Goal: Information Seeking & Learning: Learn about a topic

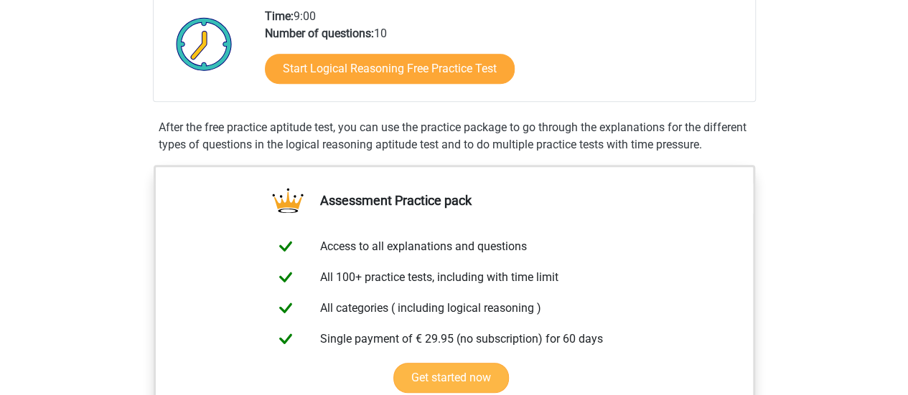
scroll to position [287, 0]
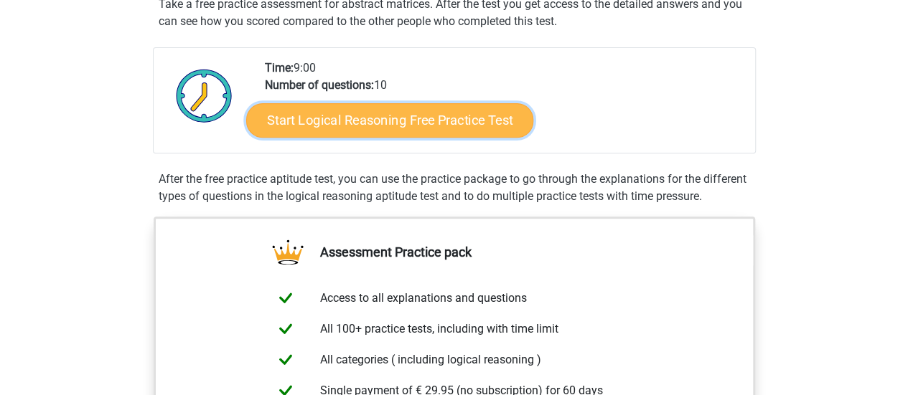
click at [363, 126] on link "Start Logical Reasoning Free Practice Test" at bounding box center [389, 120] width 287 height 34
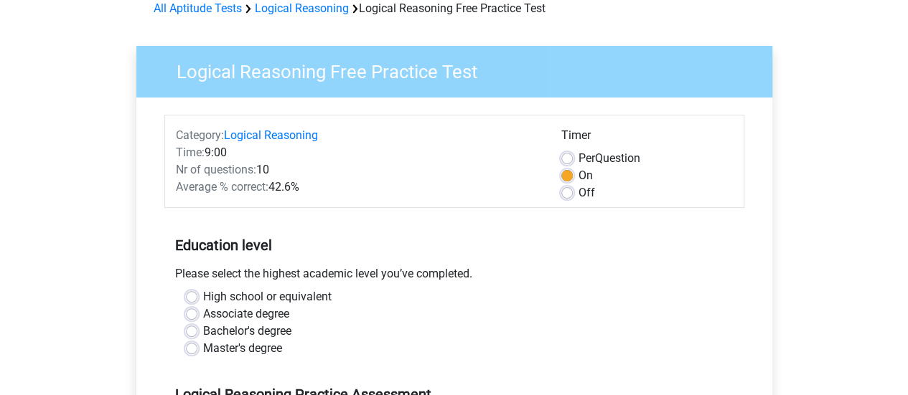
scroll to position [144, 0]
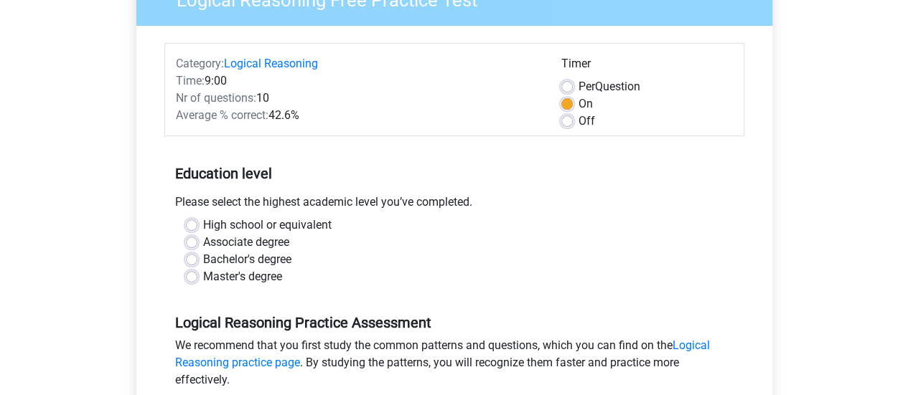
click at [578, 85] on label "Per Question" at bounding box center [609, 86] width 62 height 17
click at [569, 85] on input "Per Question" at bounding box center [566, 85] width 11 height 14
radio input "true"
click at [578, 103] on label "On" at bounding box center [585, 103] width 14 height 17
click at [571, 103] on input "On" at bounding box center [566, 102] width 11 height 14
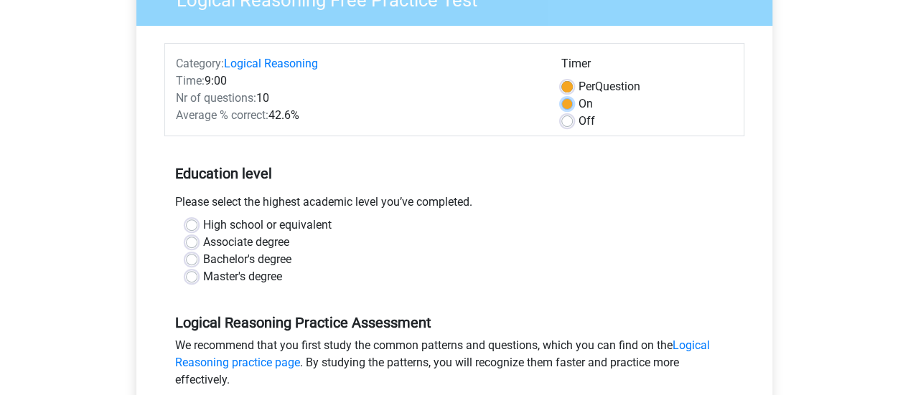
radio input "true"
click at [203, 257] on label "Bachelor's degree" at bounding box center [247, 259] width 88 height 17
click at [194, 257] on input "Bachelor's degree" at bounding box center [191, 258] width 11 height 14
radio input "true"
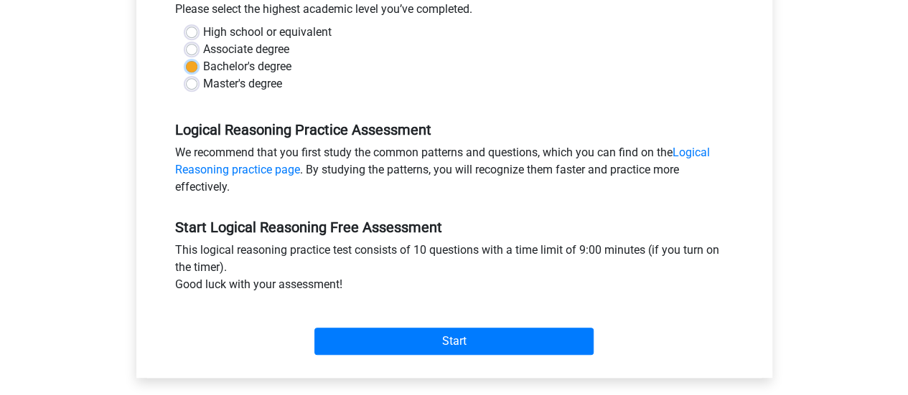
scroll to position [359, 0]
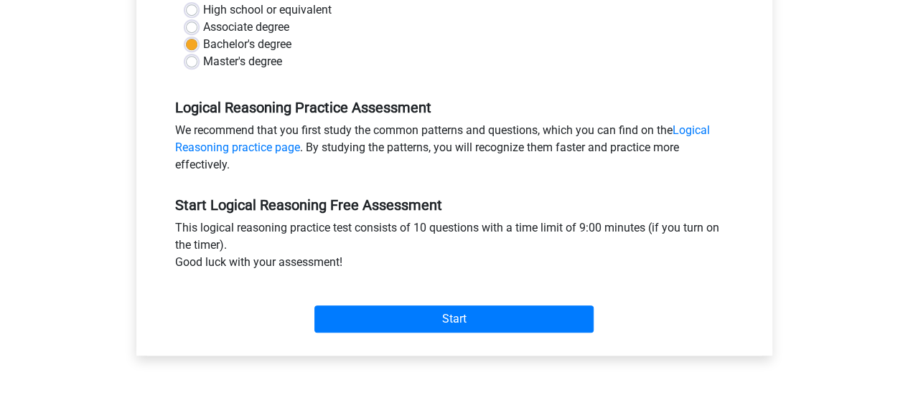
click at [469, 332] on div "Start" at bounding box center [454, 308] width 580 height 62
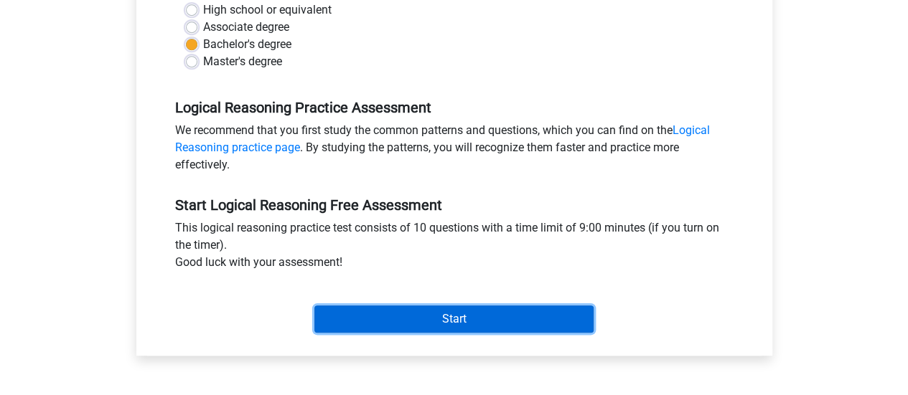
click at [468, 316] on input "Start" at bounding box center [453, 319] width 279 height 27
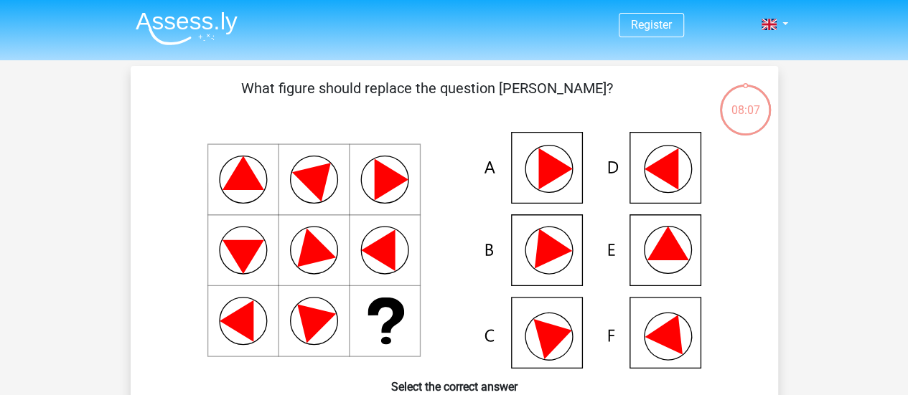
click at [556, 256] on icon at bounding box center [545, 244] width 52 height 48
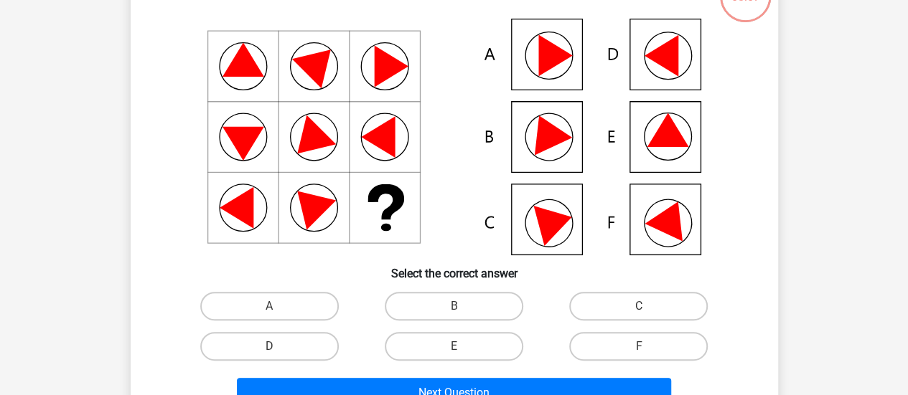
scroll to position [215, 0]
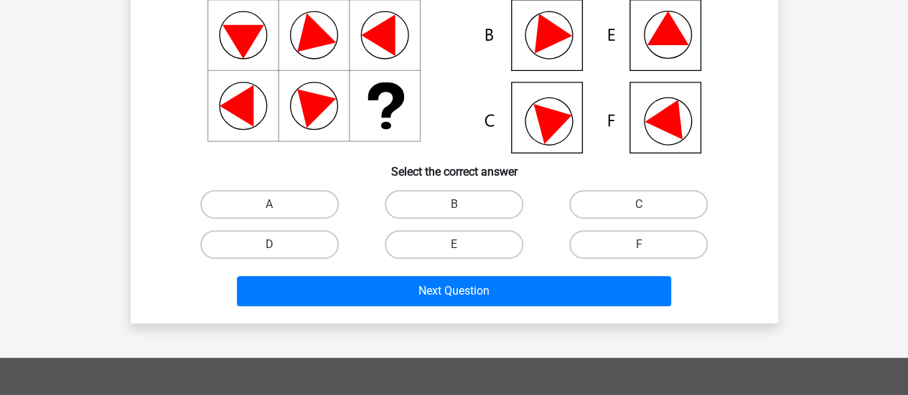
click at [458, 212] on input "B" at bounding box center [457, 208] width 9 height 9
radio input "true"
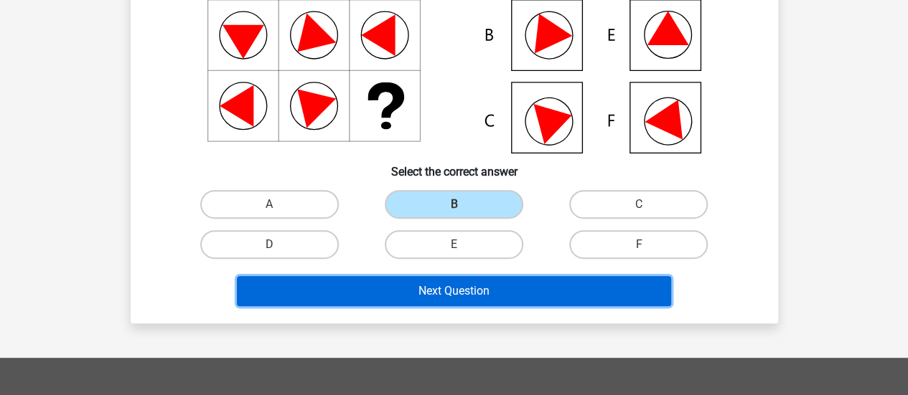
click at [471, 295] on button "Next Question" at bounding box center [454, 291] width 434 height 30
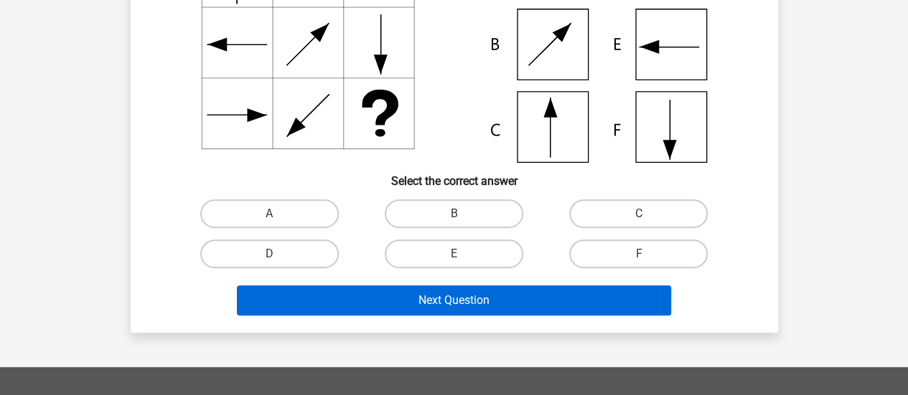
scroll to position [210, 0]
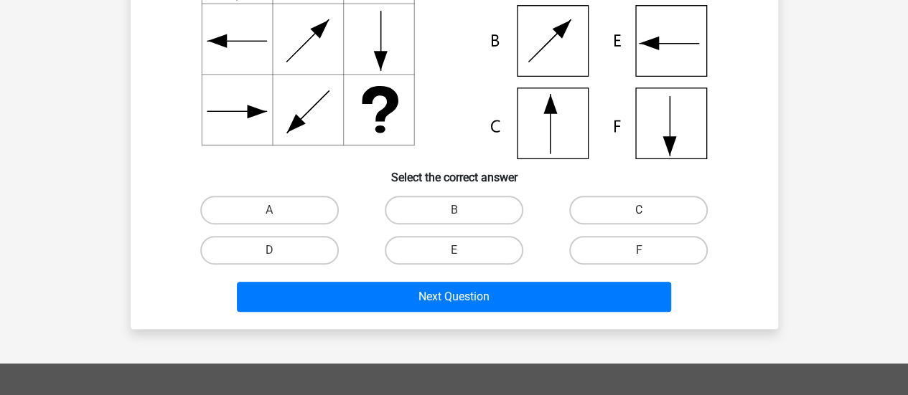
click at [634, 215] on label "C" at bounding box center [638, 210] width 138 height 29
click at [639, 215] on input "C" at bounding box center [643, 214] width 9 height 9
radio input "true"
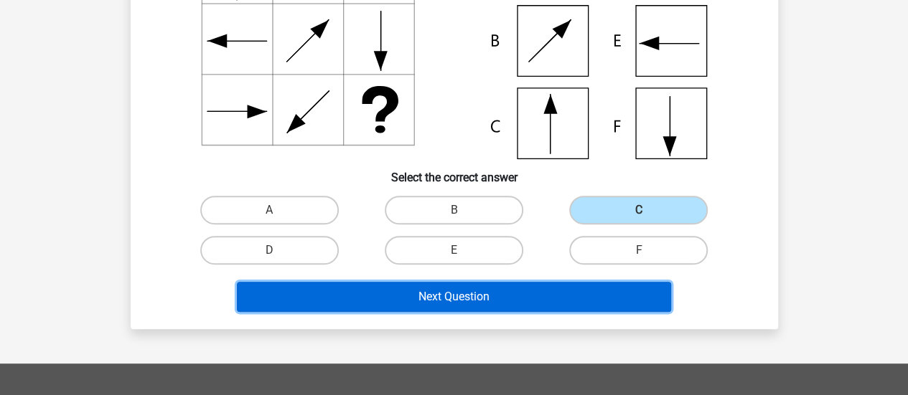
click at [592, 289] on button "Next Question" at bounding box center [454, 297] width 434 height 30
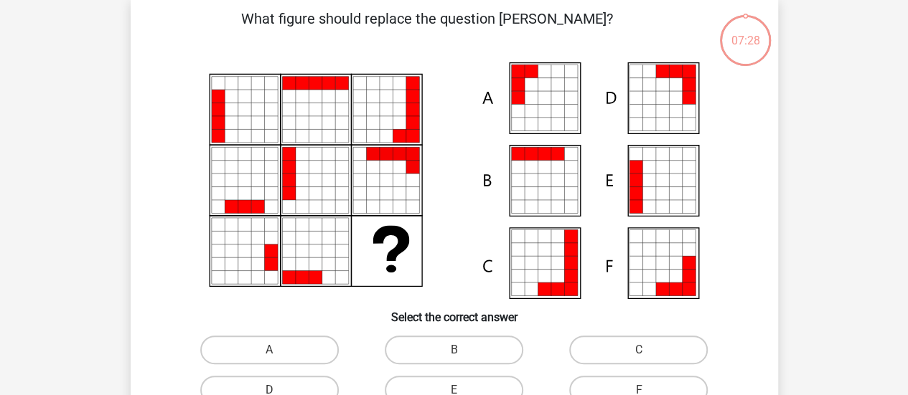
scroll to position [66, 0]
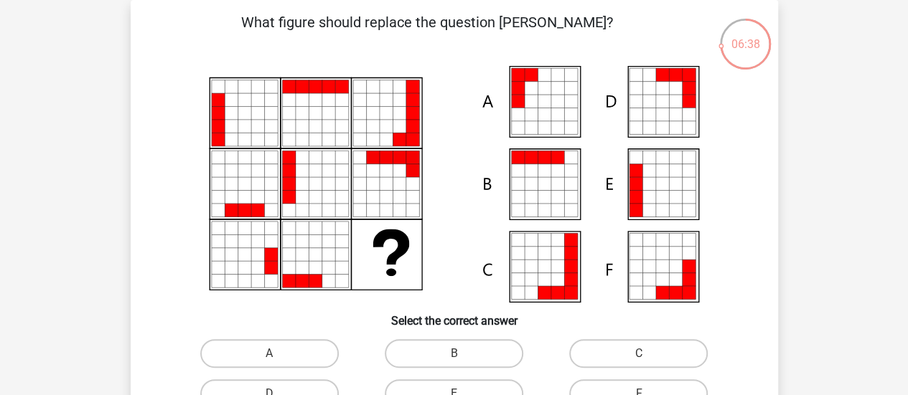
click at [527, 83] on icon at bounding box center [531, 88] width 13 height 13
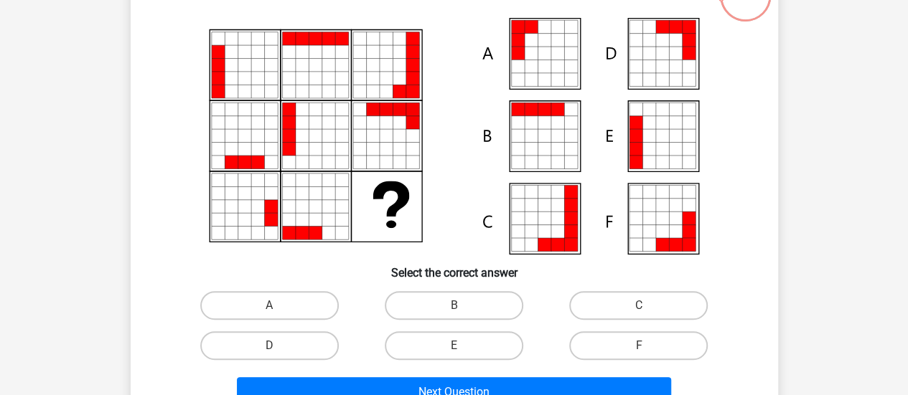
scroll to position [144, 0]
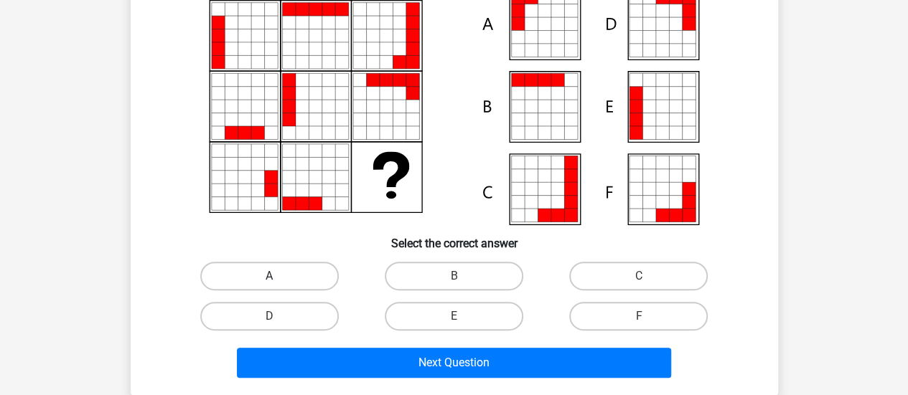
click at [265, 275] on label "A" at bounding box center [269, 276] width 138 height 29
click at [269, 276] on input "A" at bounding box center [273, 280] width 9 height 9
radio input "true"
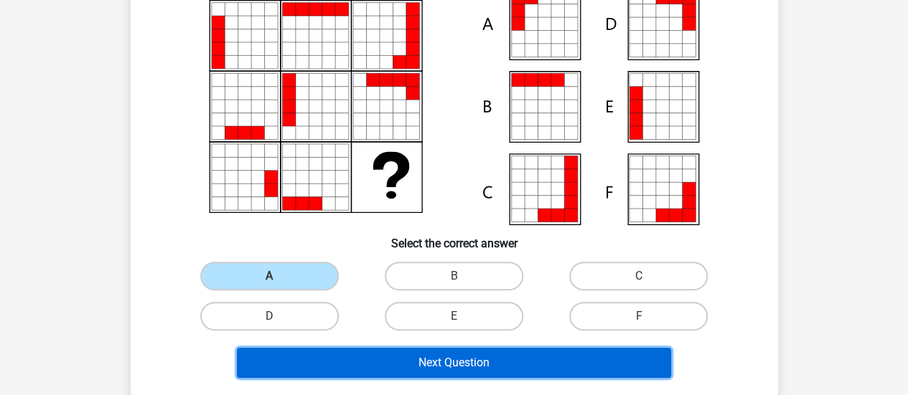
click at [360, 370] on button "Next Question" at bounding box center [454, 363] width 434 height 30
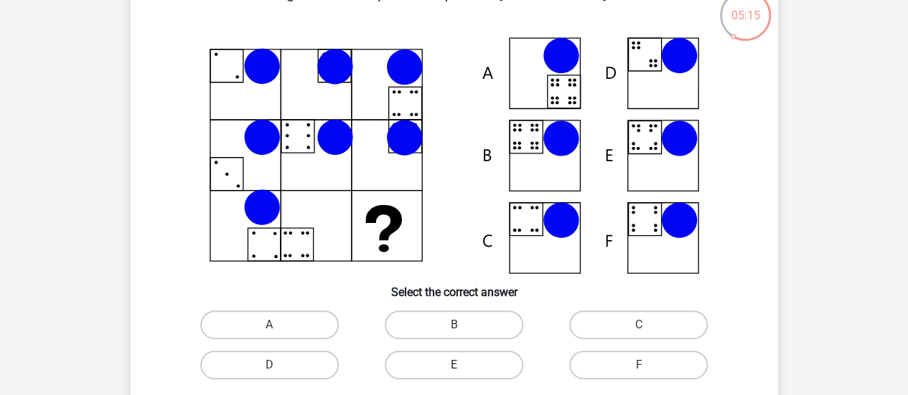
scroll to position [138, 0]
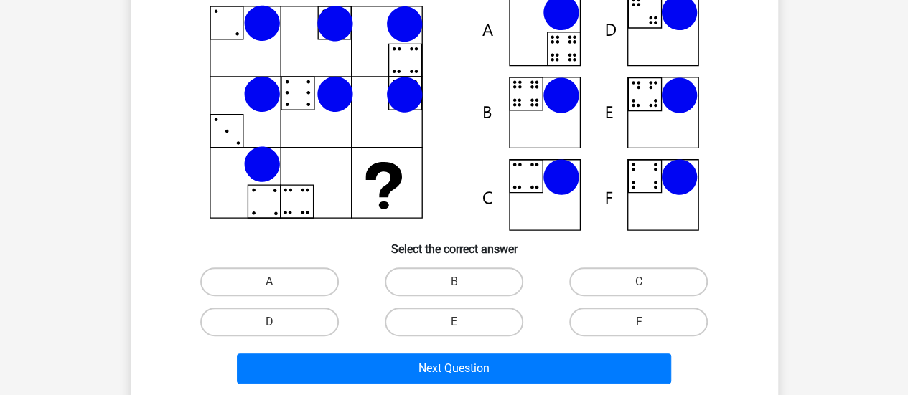
drag, startPoint x: 488, startPoint y: 275, endPoint x: 470, endPoint y: 339, distance: 67.0
click at [486, 275] on label "B" at bounding box center [454, 282] width 138 height 29
click at [463, 282] on input "B" at bounding box center [457, 286] width 9 height 9
radio input "true"
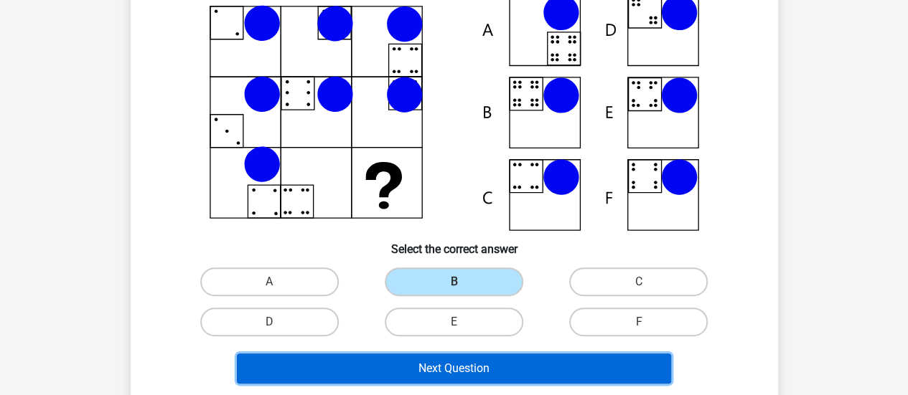
click at [464, 372] on button "Next Question" at bounding box center [454, 369] width 434 height 30
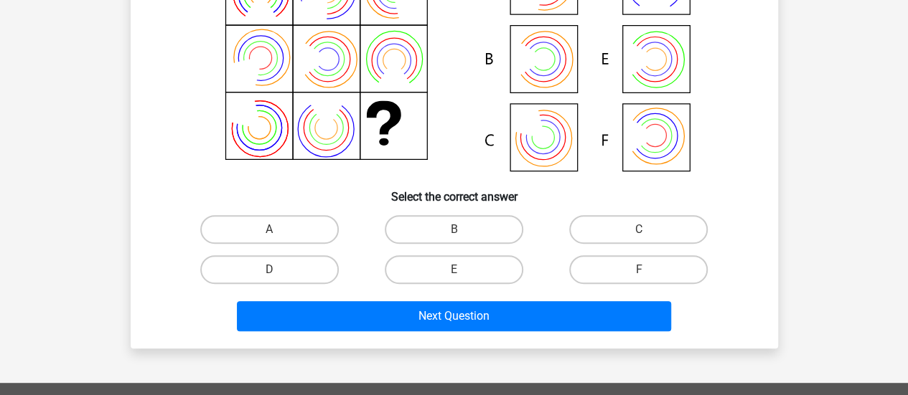
scroll to position [210, 0]
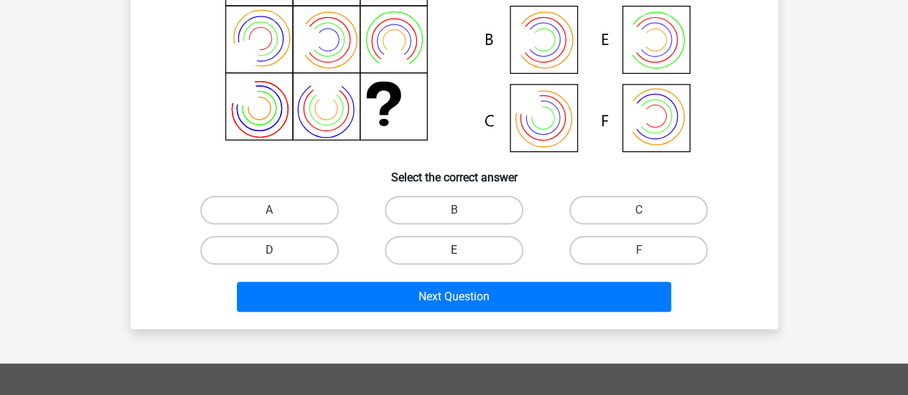
click at [443, 252] on label "E" at bounding box center [454, 250] width 138 height 29
click at [453, 252] on input "E" at bounding box center [457, 254] width 9 height 9
radio input "true"
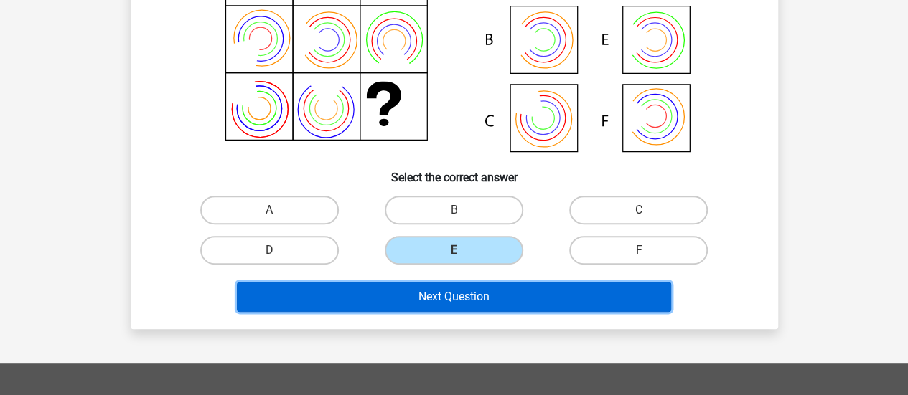
click at [448, 286] on button "Next Question" at bounding box center [454, 297] width 434 height 30
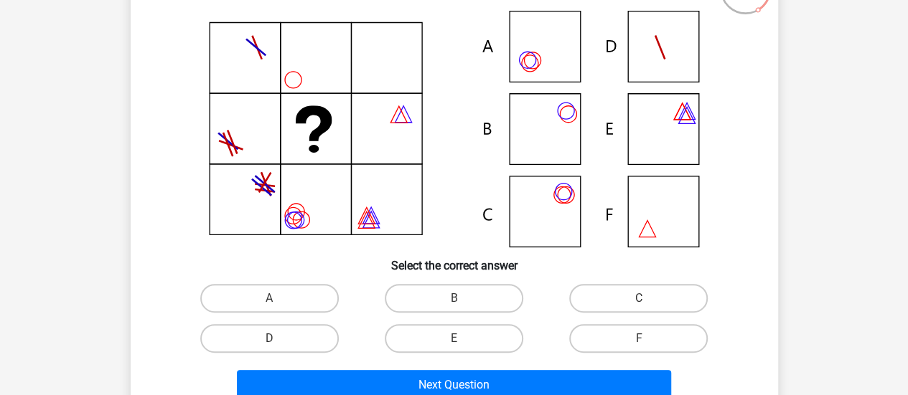
scroll to position [144, 0]
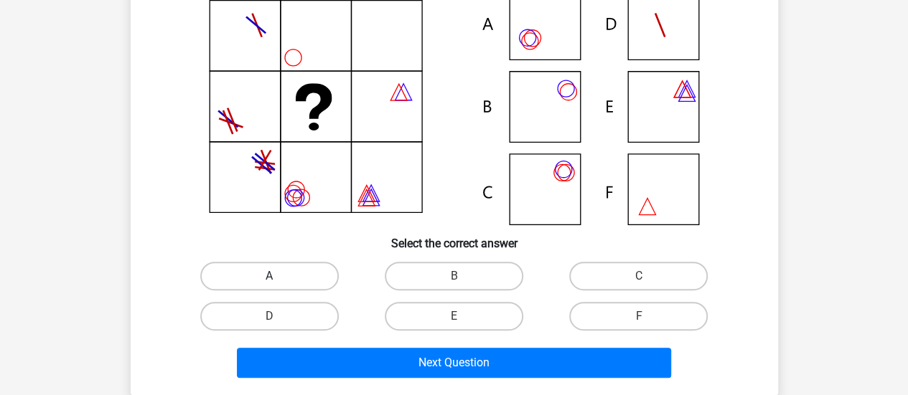
click at [293, 281] on label "A" at bounding box center [269, 276] width 138 height 29
click at [278, 281] on input "A" at bounding box center [273, 280] width 9 height 9
radio input "true"
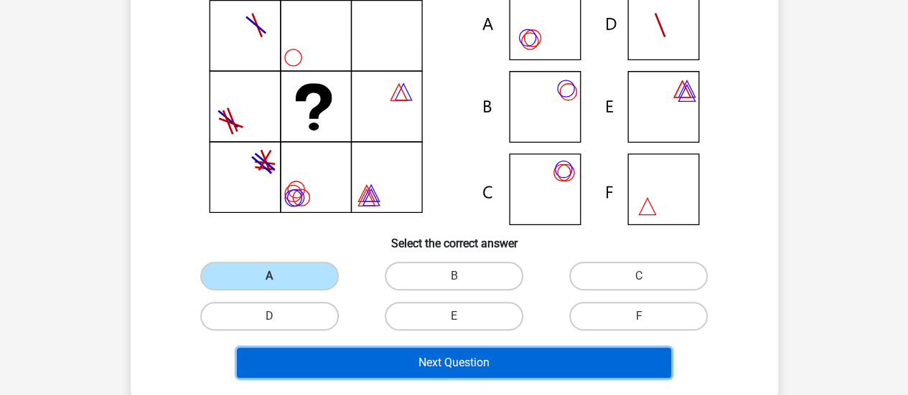
click at [347, 357] on button "Next Question" at bounding box center [454, 363] width 434 height 30
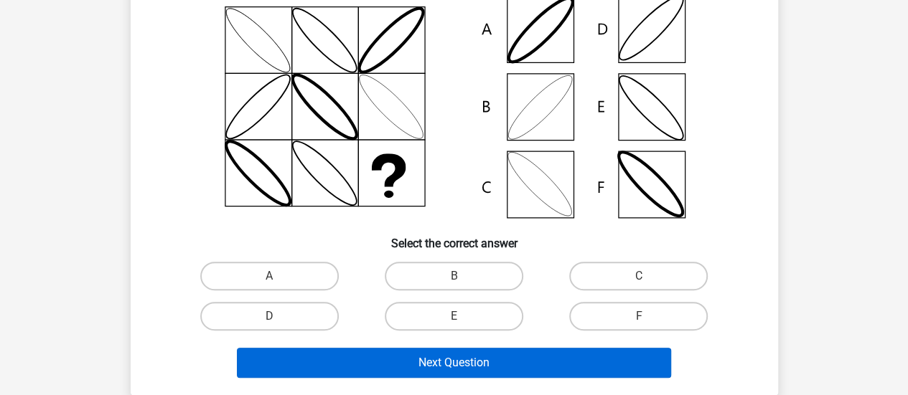
scroll to position [72, 0]
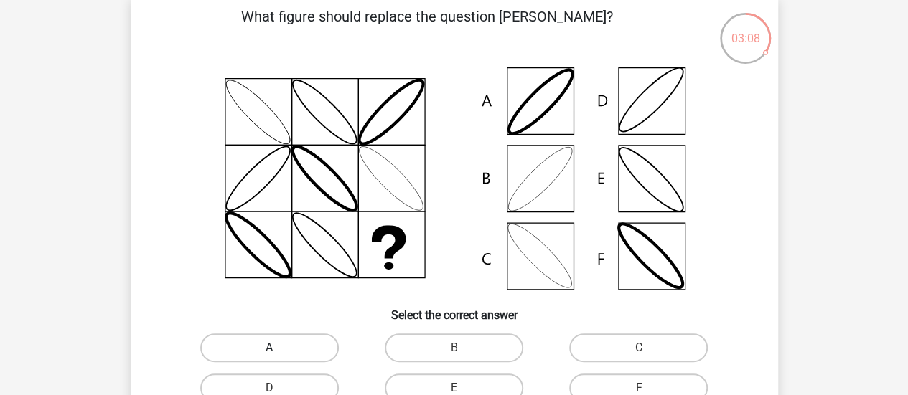
click at [281, 347] on label "A" at bounding box center [269, 348] width 138 height 29
click at [278, 348] on input "A" at bounding box center [273, 352] width 9 height 9
radio input "true"
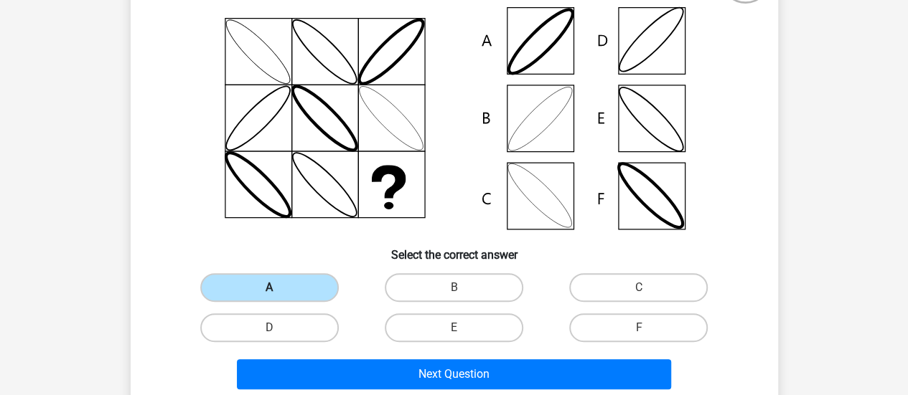
scroll to position [215, 0]
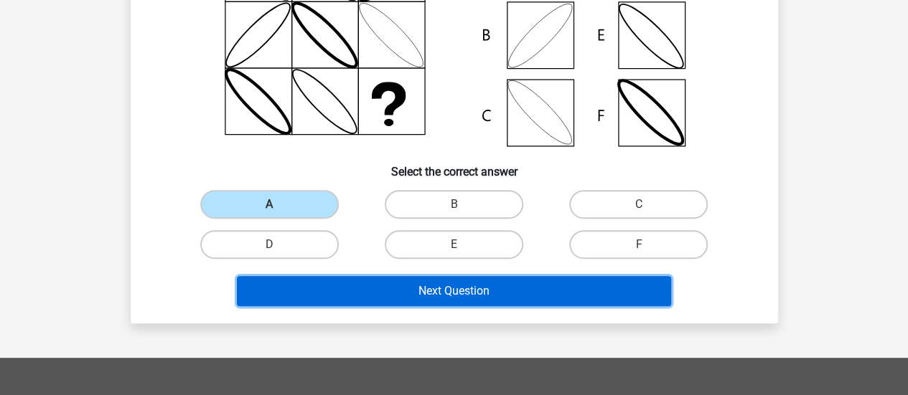
click at [309, 300] on button "Next Question" at bounding box center [454, 291] width 434 height 30
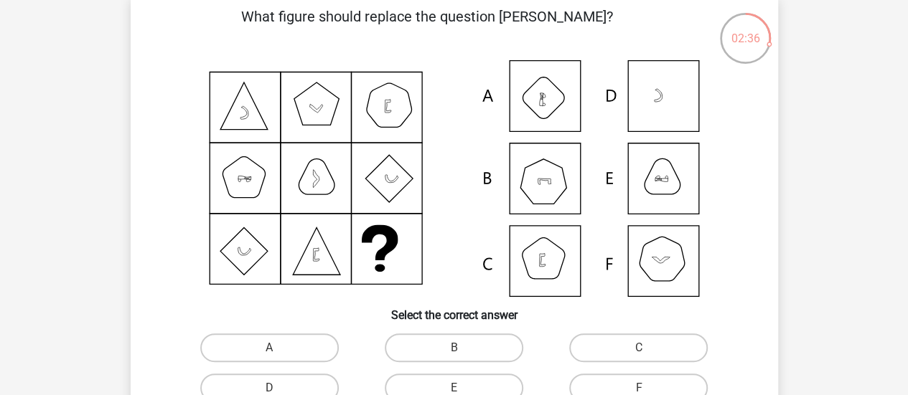
scroll to position [144, 0]
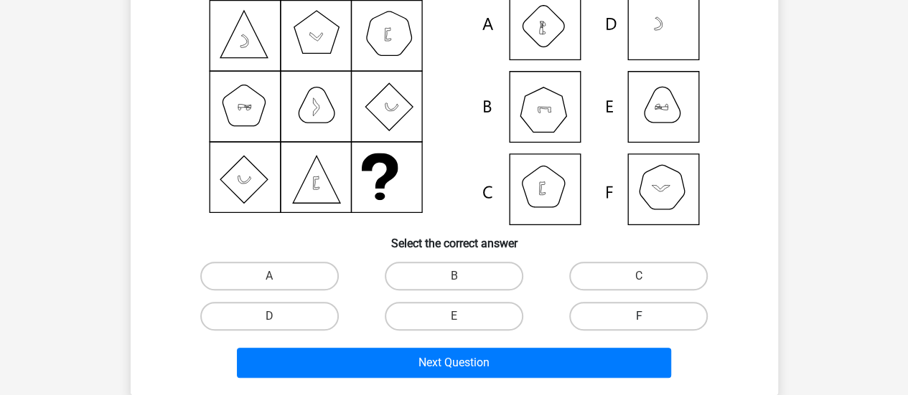
click at [624, 322] on label "F" at bounding box center [638, 316] width 138 height 29
click at [639, 322] on input "F" at bounding box center [643, 320] width 9 height 9
radio input "true"
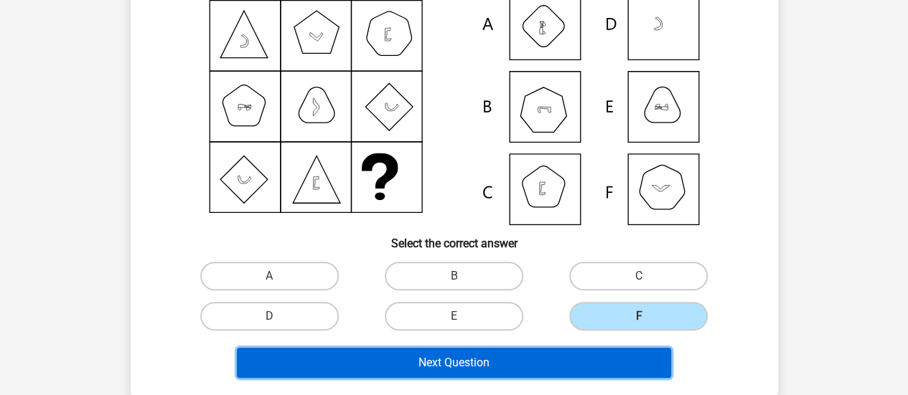
click at [573, 362] on button "Next Question" at bounding box center [454, 363] width 434 height 30
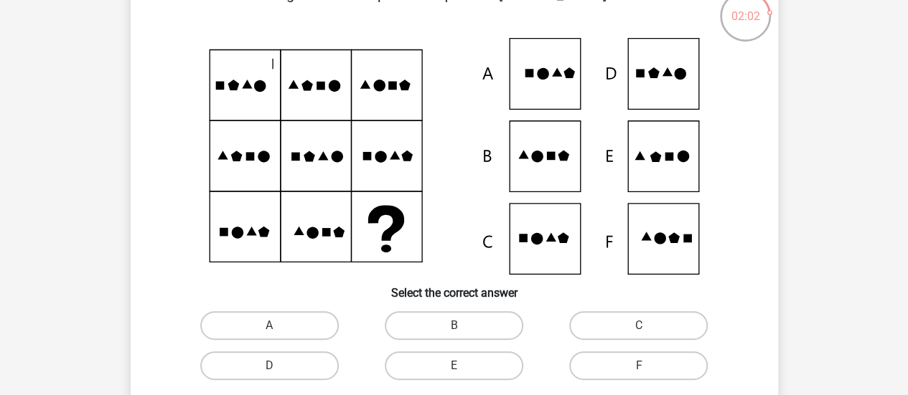
scroll to position [210, 0]
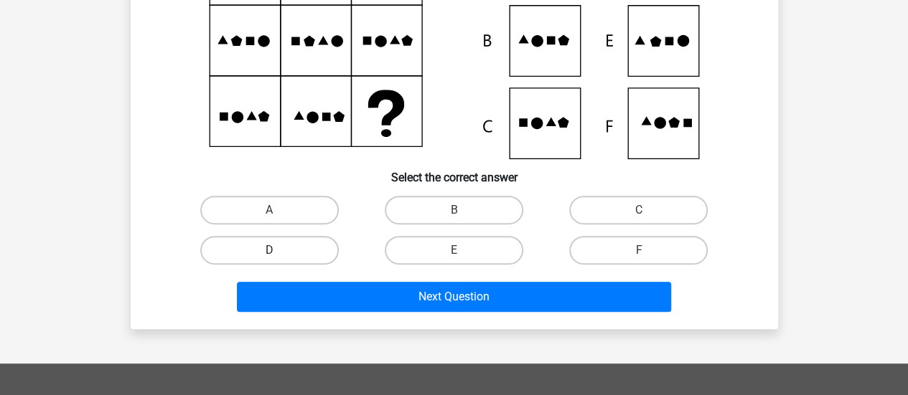
click at [305, 259] on label "D" at bounding box center [269, 250] width 138 height 29
click at [278, 259] on input "D" at bounding box center [273, 254] width 9 height 9
radio input "true"
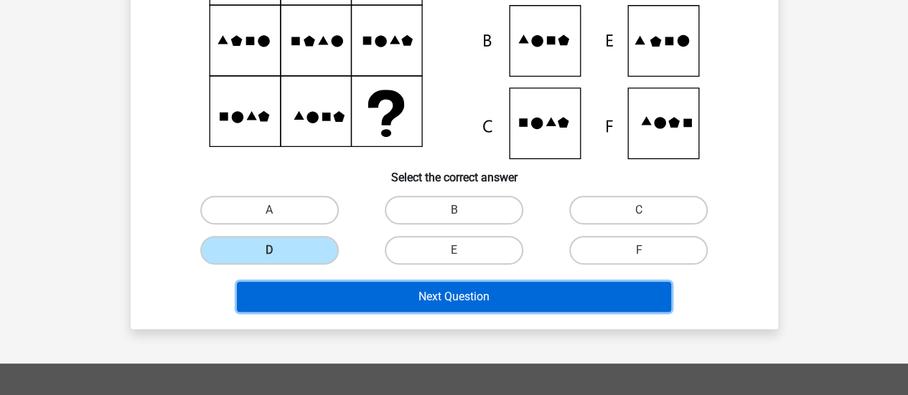
click at [311, 291] on button "Next Question" at bounding box center [454, 297] width 434 height 30
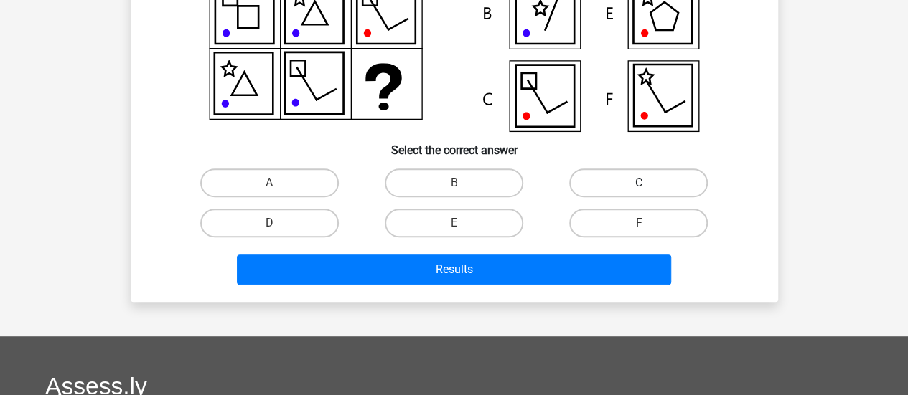
scroll to position [215, 0]
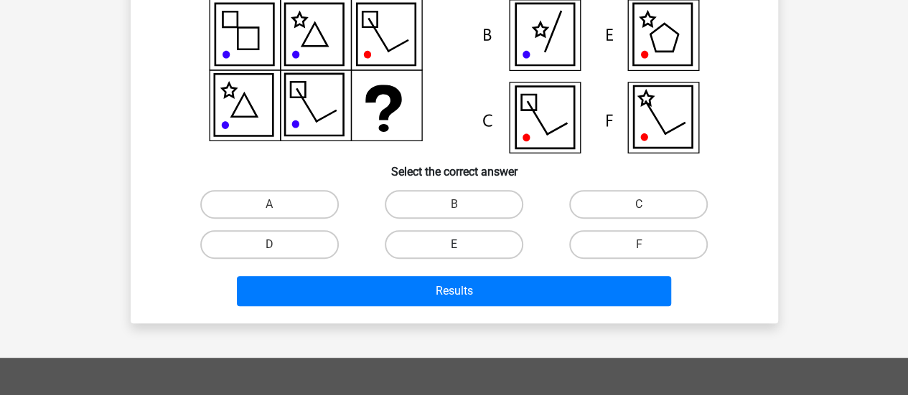
click at [494, 240] on label "E" at bounding box center [454, 244] width 138 height 29
click at [463, 245] on input "E" at bounding box center [457, 249] width 9 height 9
radio input "true"
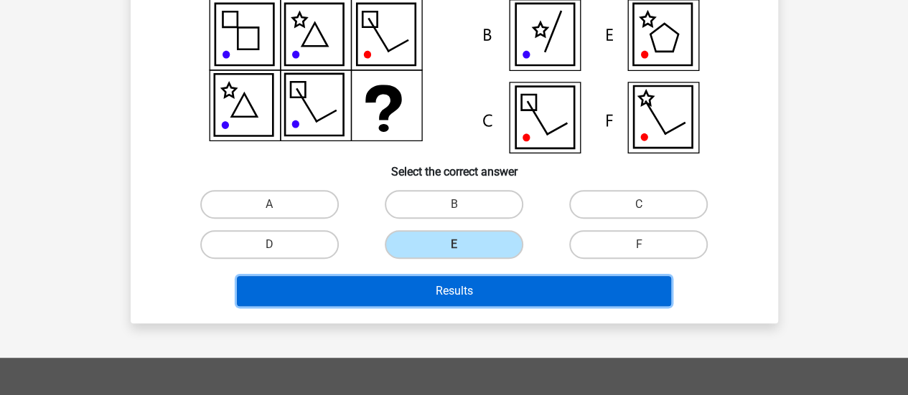
click at [480, 298] on button "Results" at bounding box center [454, 291] width 434 height 30
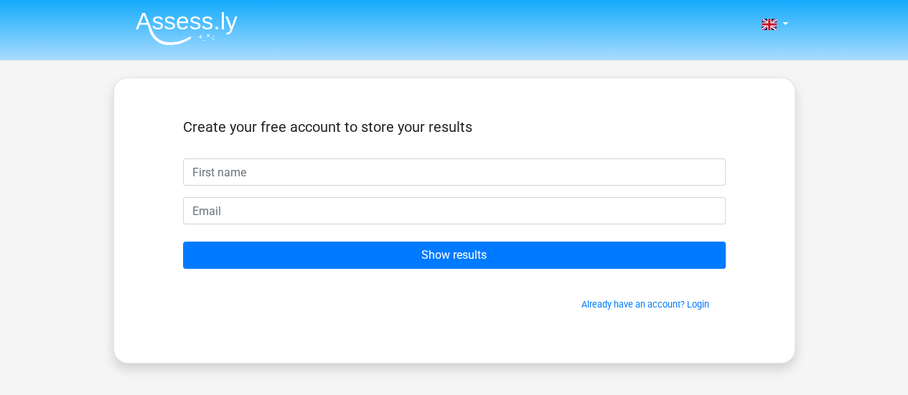
click at [352, 173] on input "text" at bounding box center [454, 172] width 542 height 27
type input "Priyanka"
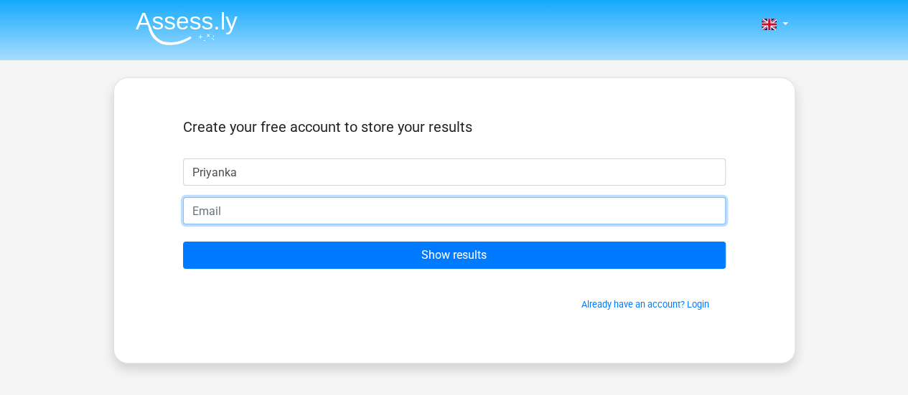
click at [311, 215] on input "email" at bounding box center [454, 210] width 542 height 27
type input "suryawanshipriyanka2412@gmail.com"
click at [438, 211] on input "suryawanshipriyanka2412@gmail.com" at bounding box center [454, 210] width 542 height 27
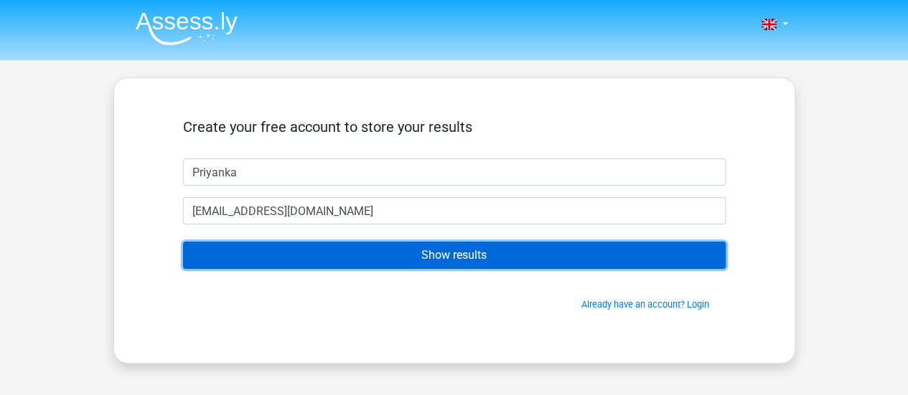
click at [466, 260] on input "Show results" at bounding box center [454, 255] width 542 height 27
